Goal: Find contact information: Find contact information

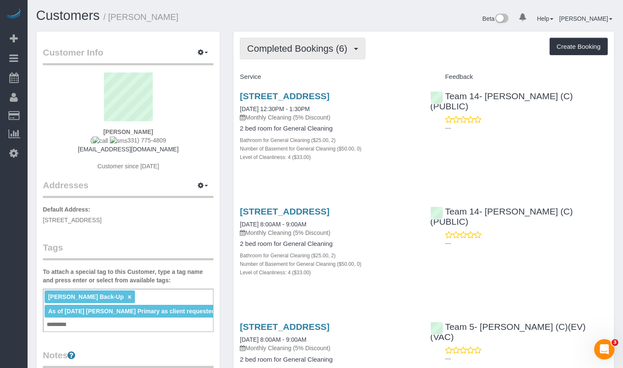
click at [321, 51] on span "Completed Bookings (6)" at bounding box center [299, 48] width 104 height 11
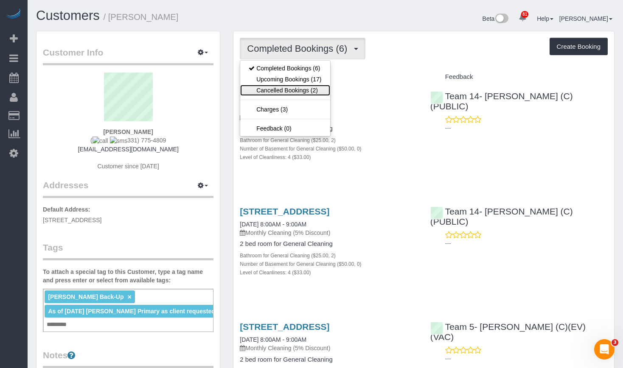
click at [308, 91] on link "Cancelled Bookings (2)" at bounding box center [285, 90] width 90 height 11
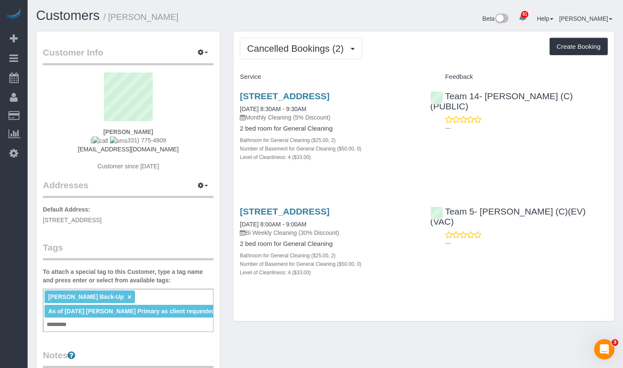
scroll to position [127, 0]
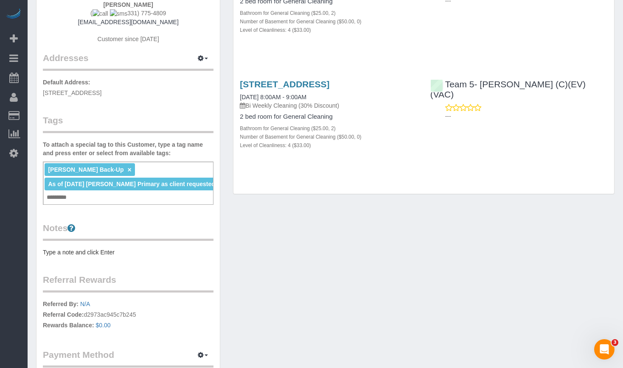
click at [101, 198] on div "[PERSON_NAME] Back-Up × As of [DATE] [PERSON_NAME] Primary as client requested …" at bounding box center [128, 183] width 171 height 43
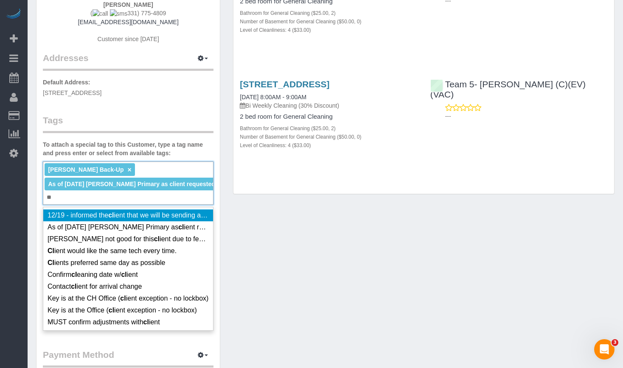
type input "*"
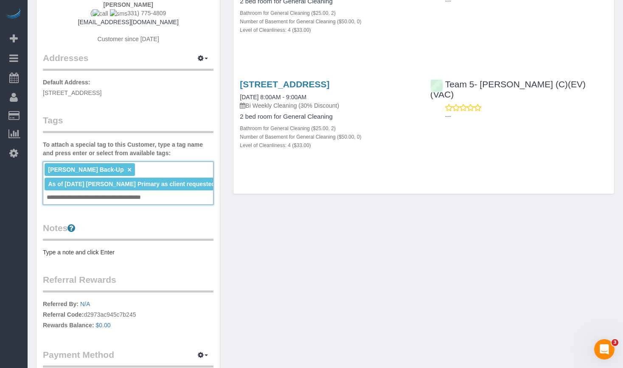
type input "**********"
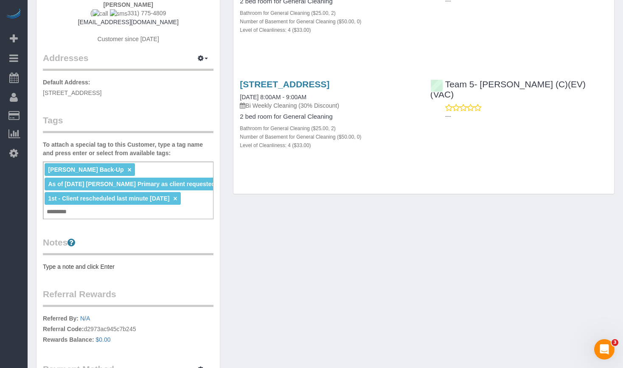
click at [343, 266] on div "Customer Info Edit Contact Info Send Message Email Preferences Special Sales Ta…" at bounding box center [325, 169] width 591 height 530
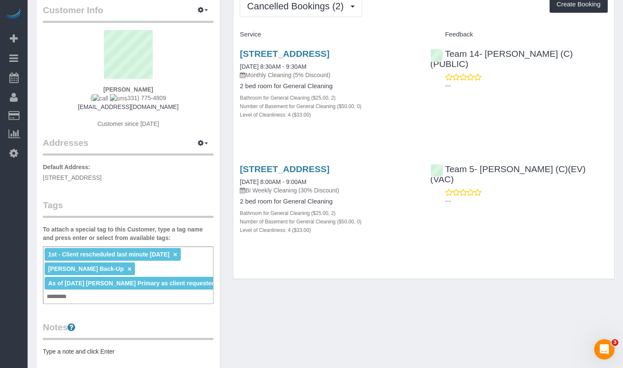
scroll to position [85, 0]
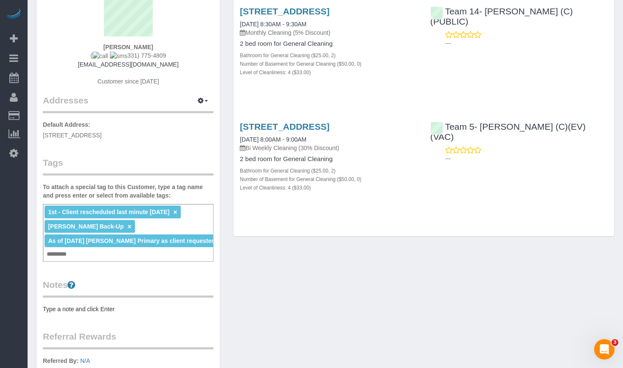
click at [153, 211] on span "1st - Client rescheduled last minute [DATE]" at bounding box center [108, 212] width 121 height 7
click at [177, 212] on link "×" at bounding box center [175, 212] width 4 height 7
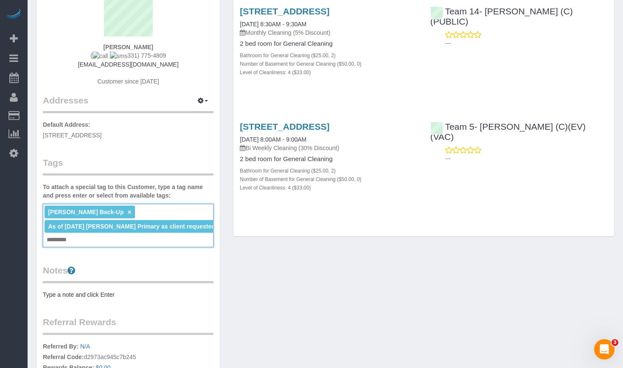
click at [122, 244] on div "[PERSON_NAME] Back-Up × As of [DATE] [PERSON_NAME] Primary as client requested …" at bounding box center [128, 225] width 171 height 43
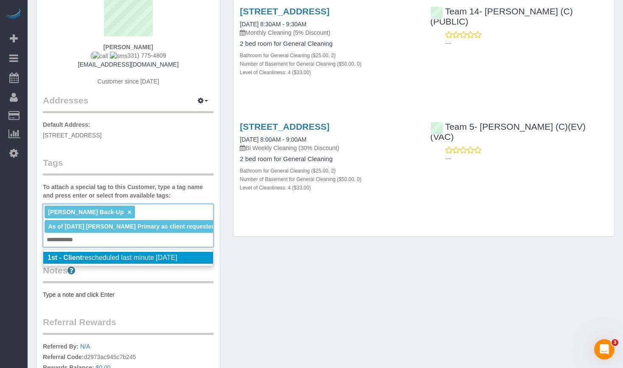
type input "**********"
click at [121, 258] on span "1st - Client rescheduled last minute [DATE]" at bounding box center [113, 257] width 130 height 7
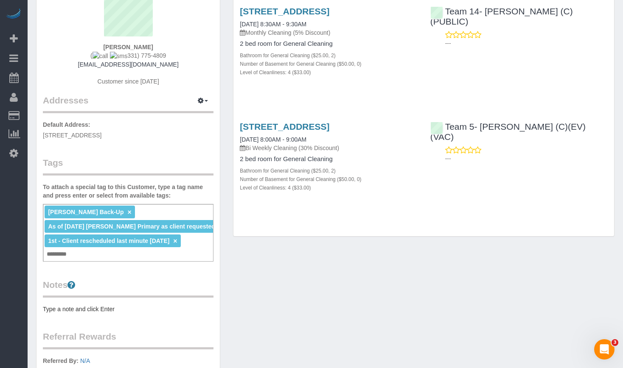
drag, startPoint x: 400, startPoint y: 281, endPoint x: 400, endPoint y: 271, distance: 10.2
click at [400, 282] on div "Customer Info Edit Contact Info Send Message Email Preferences Special Sales Ta…" at bounding box center [325, 211] width 591 height 530
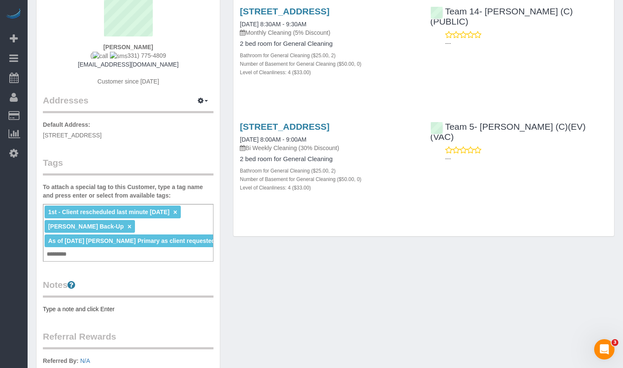
scroll to position [0, 0]
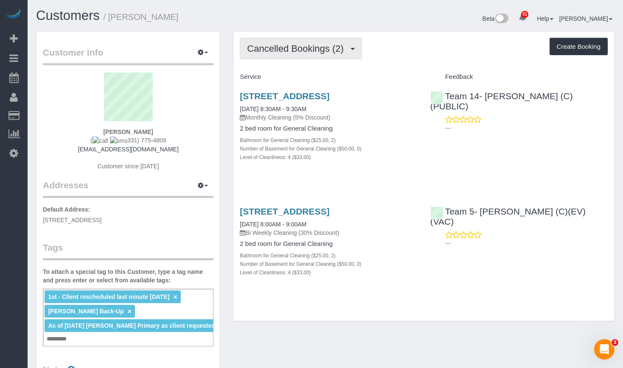
click at [295, 39] on button "Cancelled Bookings (2)" at bounding box center [301, 49] width 122 height 22
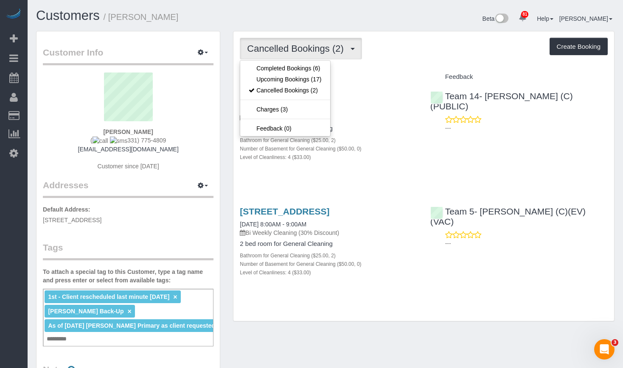
click at [299, 17] on h1 "Customers / [PERSON_NAME]" at bounding box center [177, 15] width 283 height 14
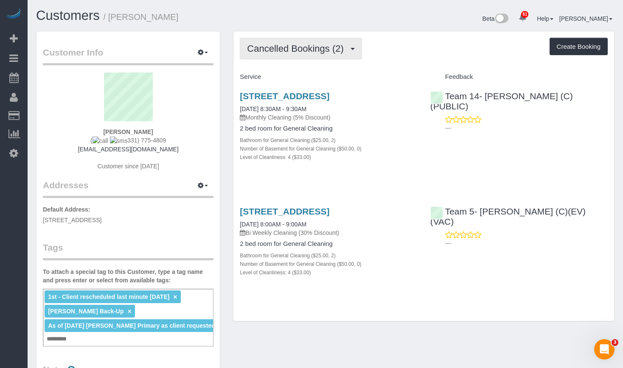
click at [298, 46] on span "Cancelled Bookings (2)" at bounding box center [297, 48] width 101 height 11
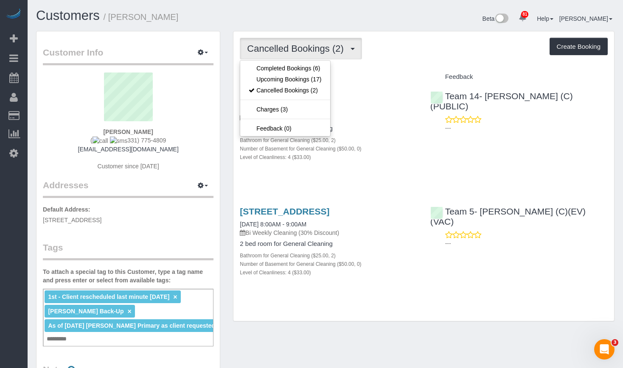
click at [460, 53] on div "Cancelled Bookings (2) Completed Bookings (6) Upcoming Bookings (17) Cancelled …" at bounding box center [424, 49] width 368 height 22
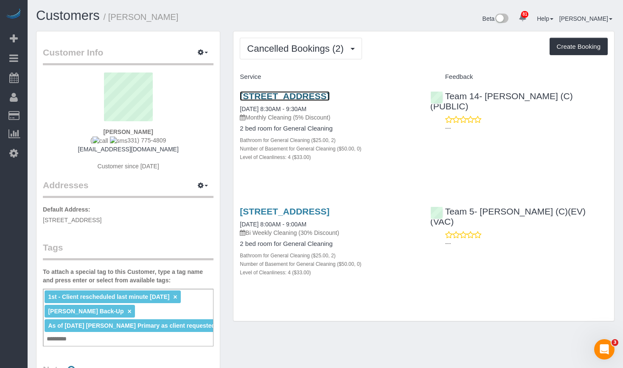
click at [329, 95] on link "[STREET_ADDRESS]" at bounding box center [285, 96] width 90 height 10
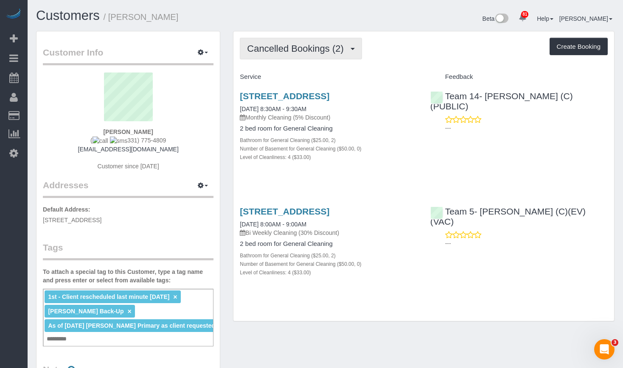
click at [293, 60] on div "Cancelled Bookings (2) Completed Bookings (6) Upcoming Bookings (17) Cancelled …" at bounding box center [423, 176] width 381 height 290
click at [293, 45] on span "Cancelled Bookings (2)" at bounding box center [297, 48] width 101 height 11
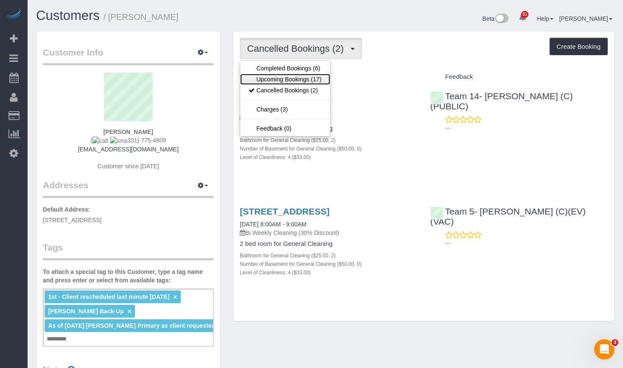
click at [304, 75] on link "Upcoming Bookings (17)" at bounding box center [285, 79] width 90 height 11
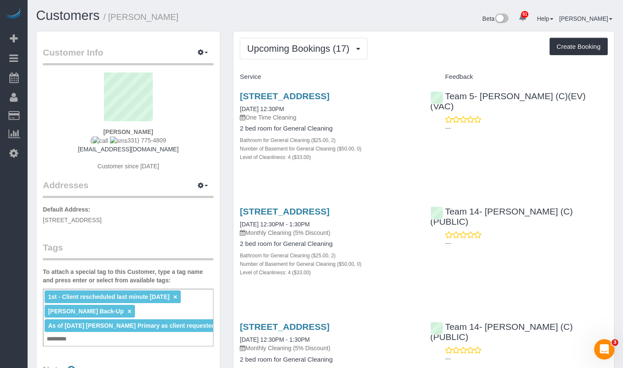
click at [334, 26] on div "Beta 81 Your Notifications You have 0 alerts × You have 1 to charge for [DATE] …" at bounding box center [474, 19] width 296 height 22
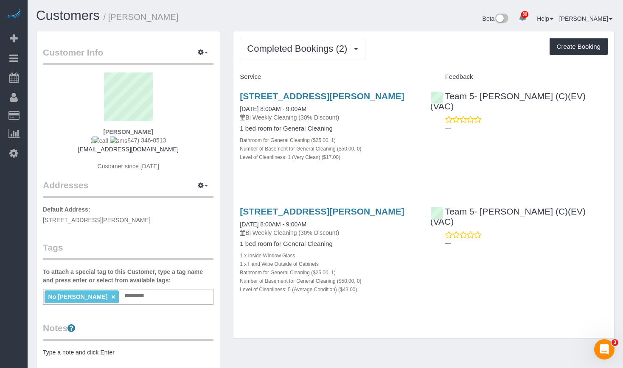
drag, startPoint x: 170, startPoint y: 139, endPoint x: 121, endPoint y: 141, distance: 48.8
click at [121, 141] on div "Peter Yearian ( 847) 346-8513 peteryearian@gmail.com Customer since 2025" at bounding box center [128, 126] width 171 height 107
click at [194, 154] on div "Peter Yearian ( 847) 346-8513 peteryearian@gmail.com Customer since 2025" at bounding box center [128, 126] width 171 height 107
drag, startPoint x: 163, startPoint y: 140, endPoint x: 120, endPoint y: 143, distance: 43.0
click at [120, 143] on div "Peter Yearian ( 847) 346-8513 peteryearian@gmail.com Customer since 2025" at bounding box center [128, 126] width 171 height 107
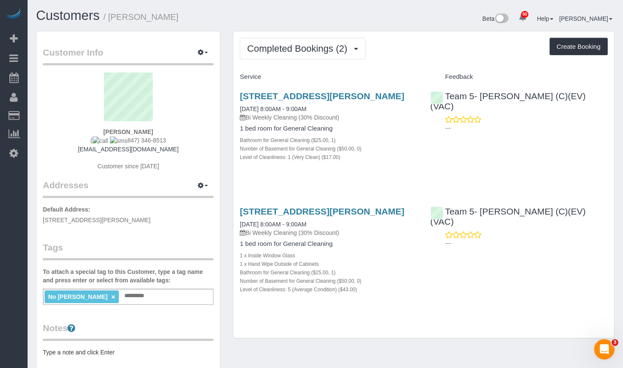
copy span "847) 346-8513"
click at [327, 48] on span "Completed Bookings (2)" at bounding box center [299, 48] width 104 height 11
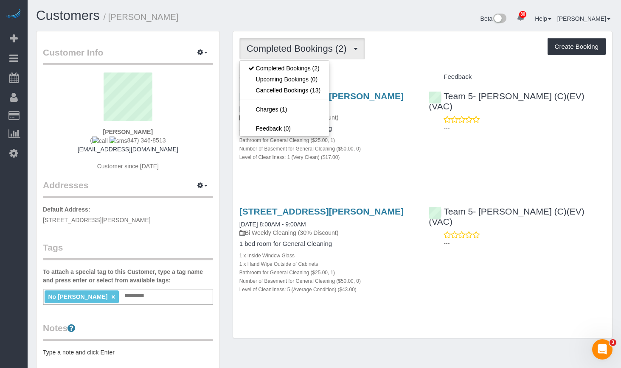
click at [323, 25] on div "Customers / Peter Yearian" at bounding box center [177, 17] width 295 height 18
